Goal: Navigation & Orientation: Find specific page/section

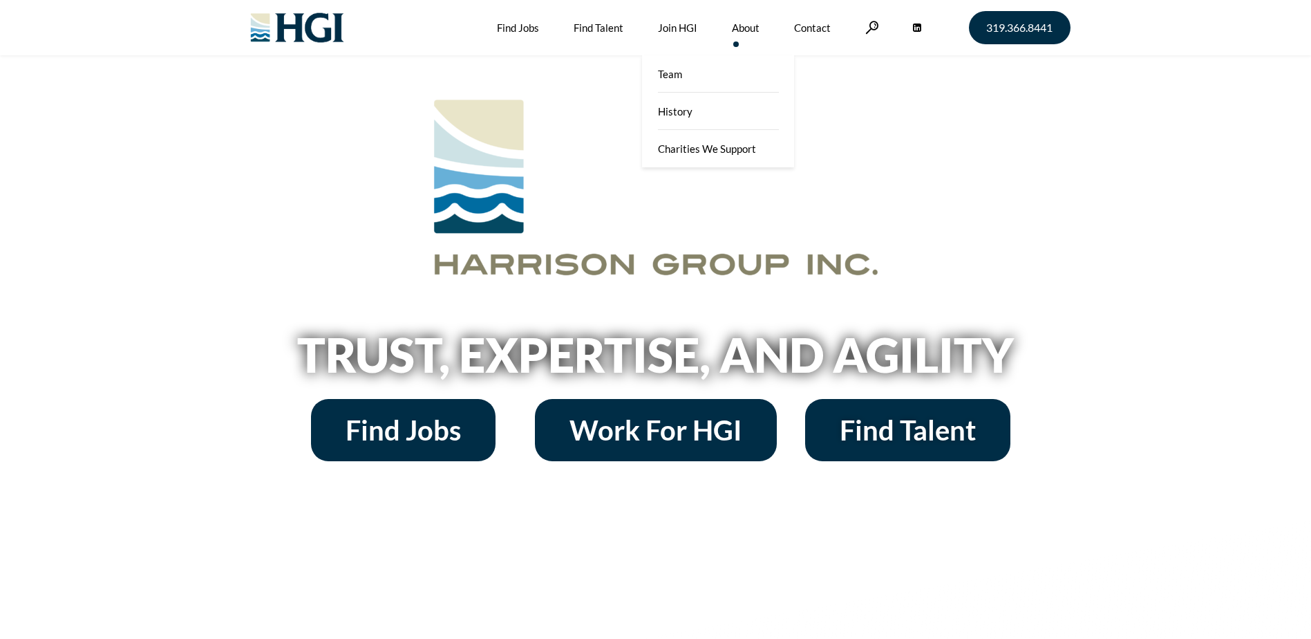
click at [751, 27] on link "About" at bounding box center [746, 27] width 28 height 55
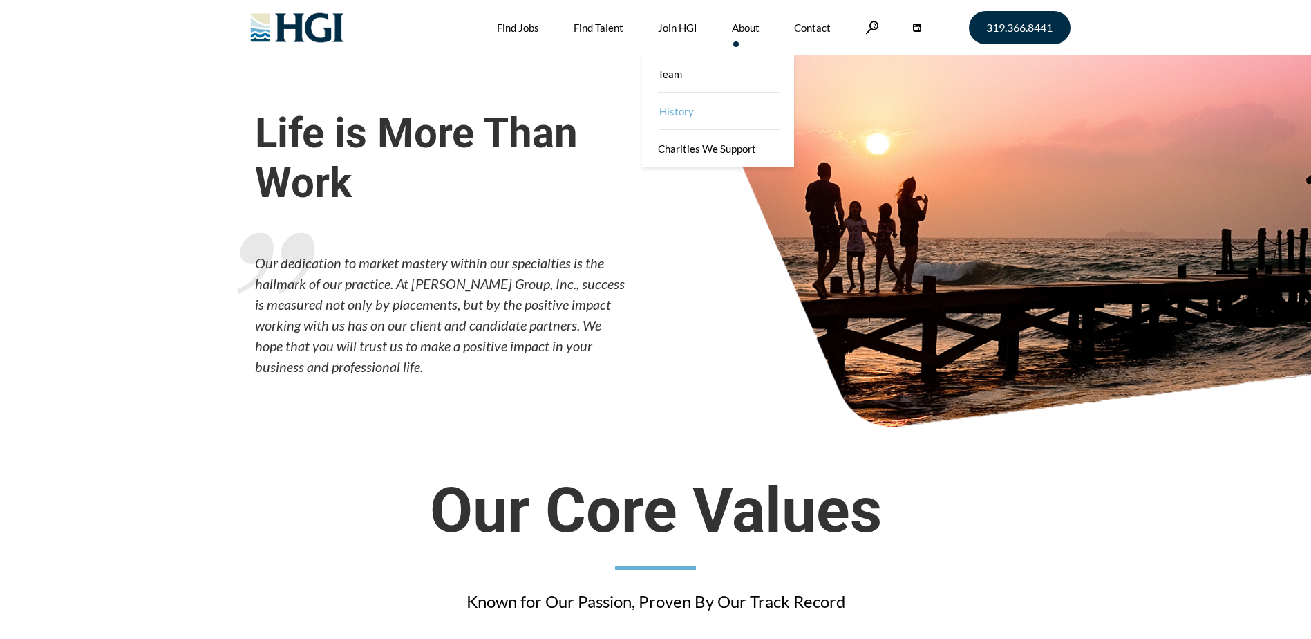
click at [726, 109] on link "History" at bounding box center [719, 111] width 152 height 37
